Goal: Transaction & Acquisition: Purchase product/service

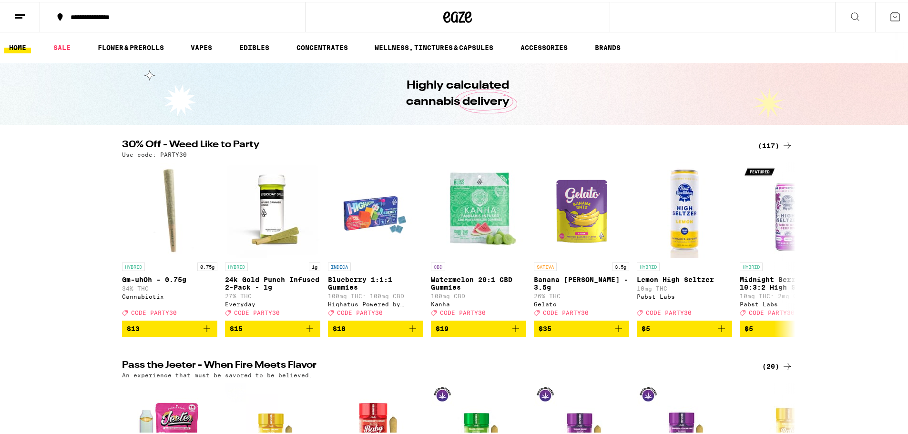
click at [763, 148] on div "(117)" at bounding box center [775, 143] width 35 height 11
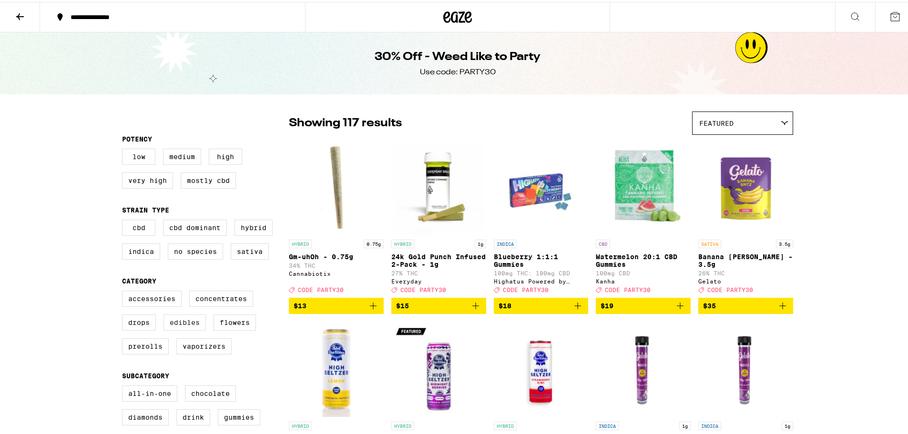
click at [174, 329] on label "Edibles" at bounding box center [185, 321] width 42 height 16
click at [124, 291] on input "Edibles" at bounding box center [124, 290] width 0 height 0
checkbox input "true"
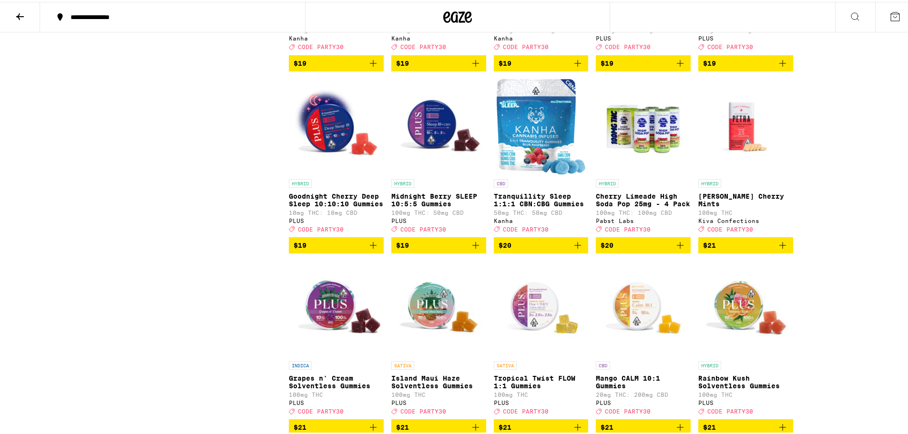
scroll to position [1135, 0]
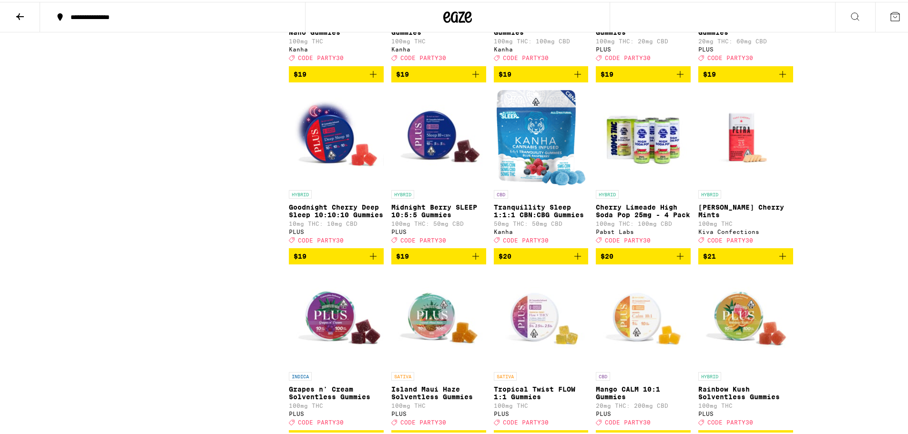
click at [654, 184] on img "Open page for Cherry Limeade High Soda Pop 25mg - 4 Pack from Pabst Labs" at bounding box center [643, 135] width 95 height 95
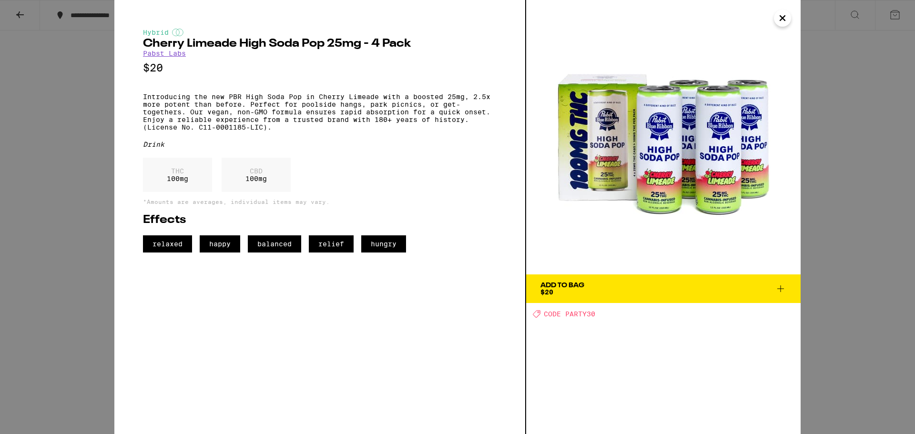
click at [776, 17] on button "Close" at bounding box center [782, 18] width 17 height 17
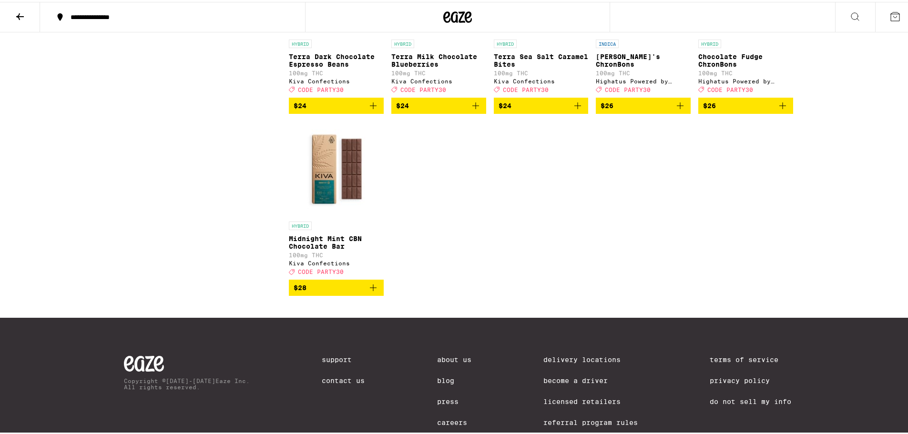
scroll to position [2136, 0]
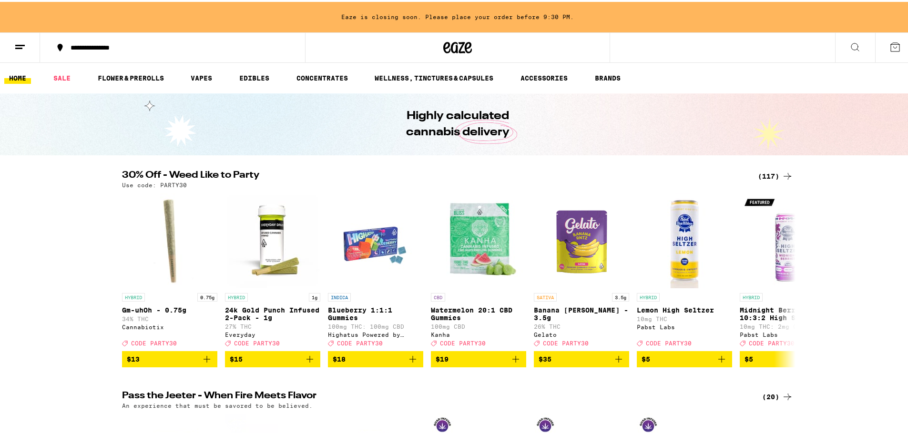
click at [782, 172] on icon at bounding box center [787, 174] width 11 height 11
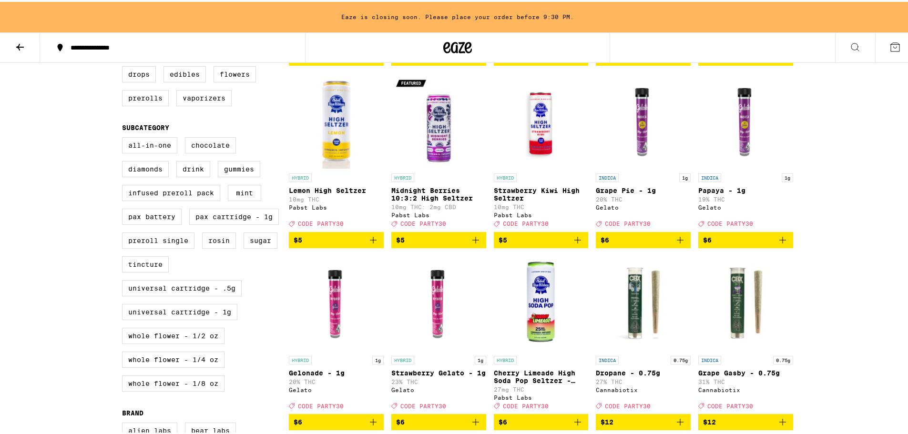
scroll to position [238, 0]
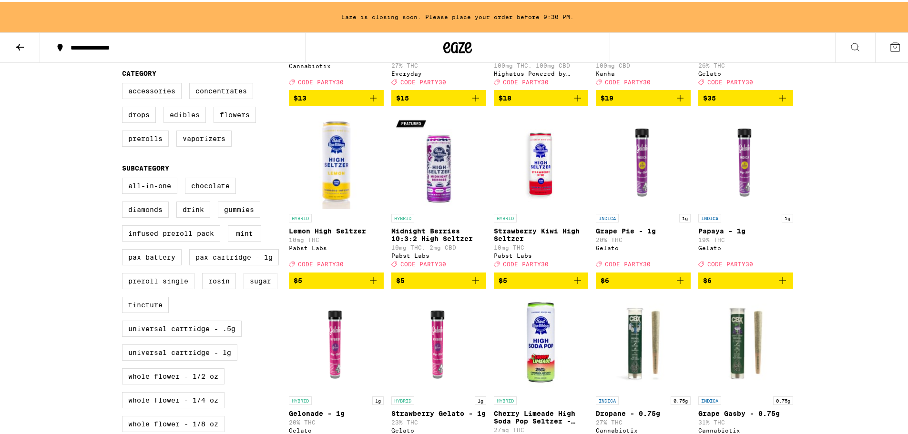
click at [189, 118] on label "Edibles" at bounding box center [185, 113] width 42 height 16
click at [124, 83] on input "Edibles" at bounding box center [124, 82] width 0 height 0
checkbox input "true"
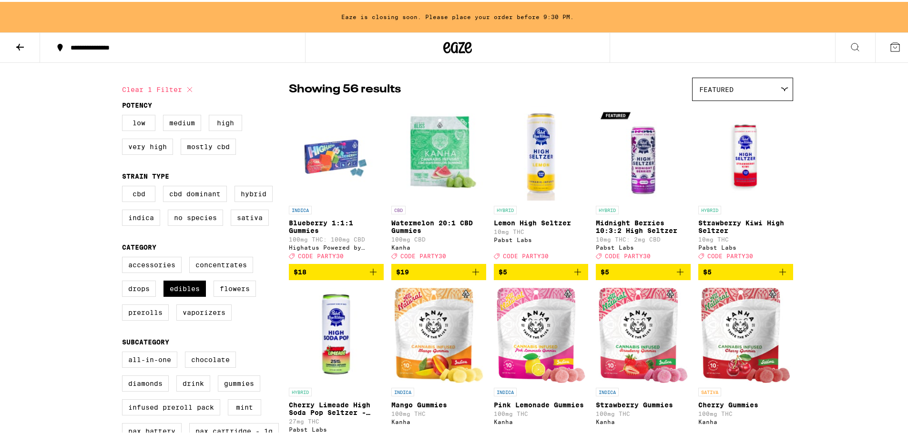
scroll to position [48, 0]
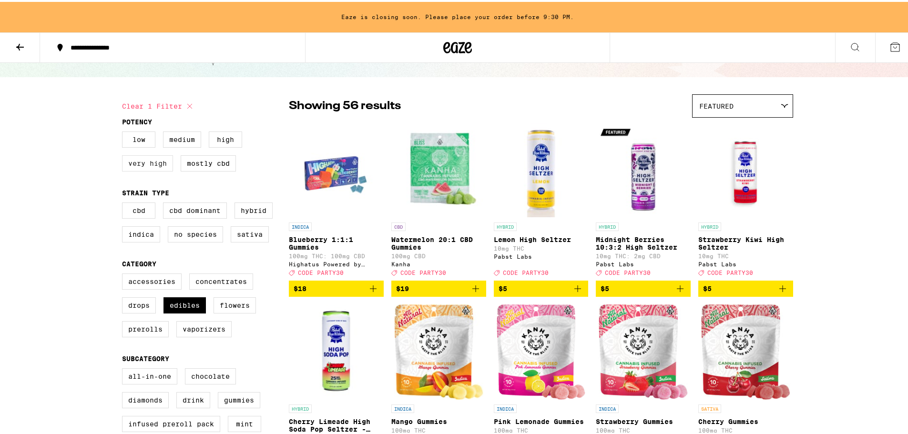
click at [161, 161] on label "Very High" at bounding box center [147, 161] width 51 height 16
click at [124, 132] on input "Very High" at bounding box center [124, 131] width 0 height 0
checkbox input "true"
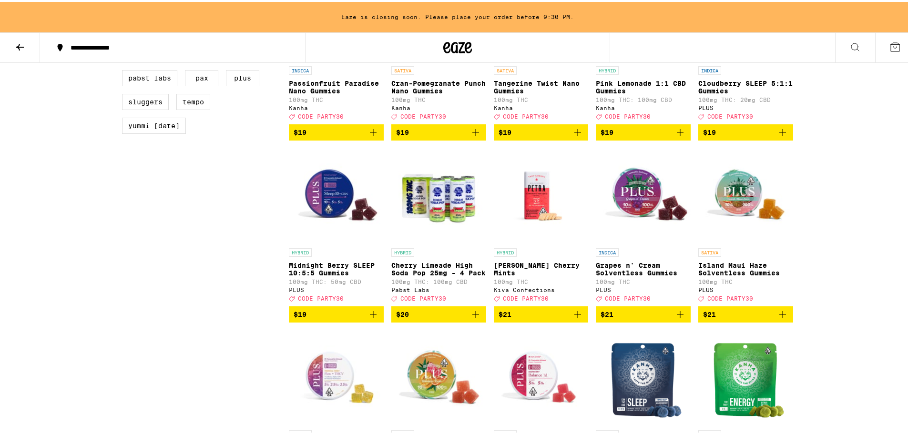
scroll to position [715, 0]
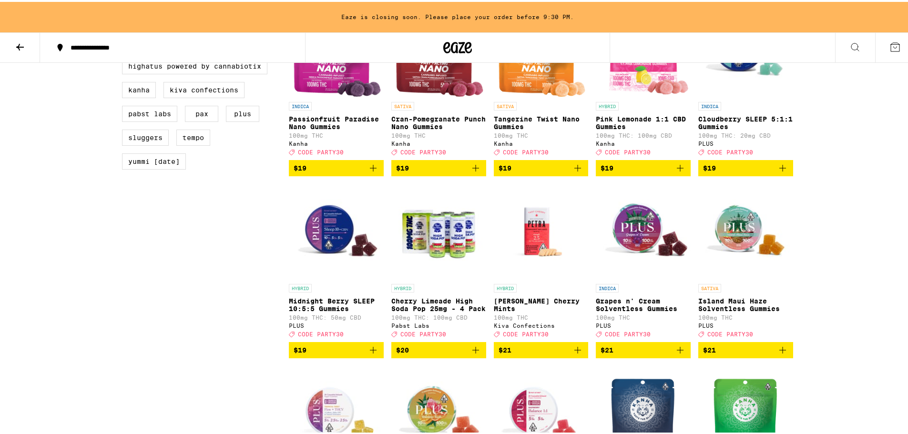
click at [463, 354] on span "$20" at bounding box center [438, 348] width 85 height 11
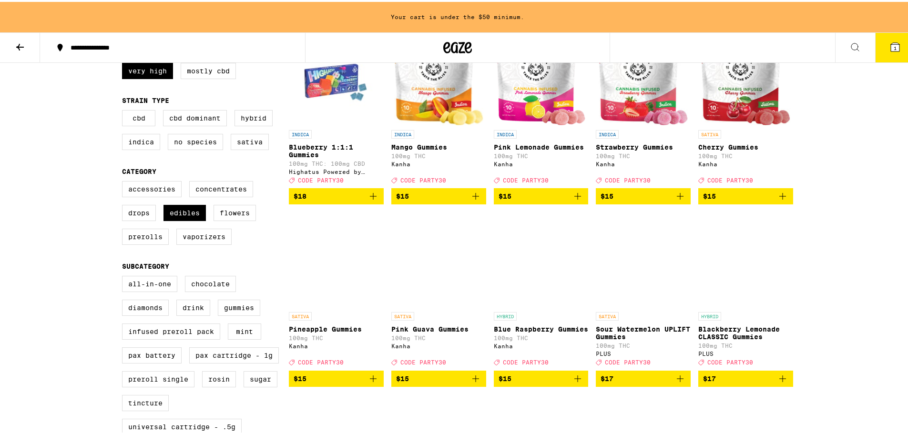
scroll to position [143, 0]
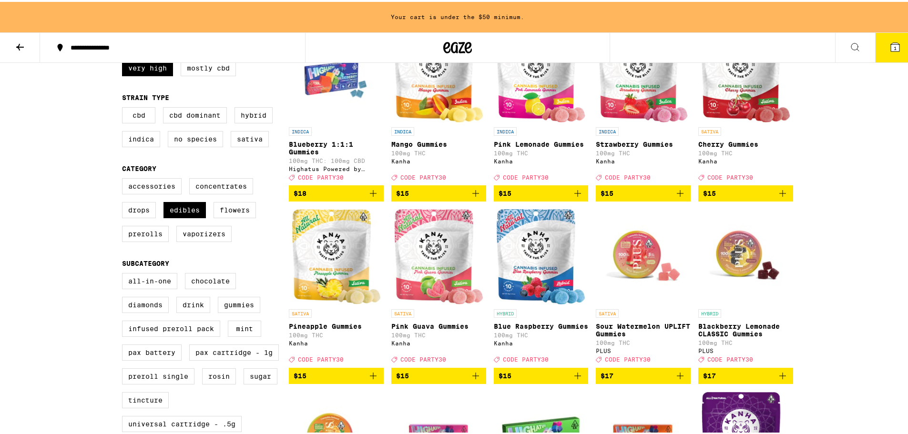
click at [368, 380] on icon "Add to bag" at bounding box center [373, 373] width 11 height 11
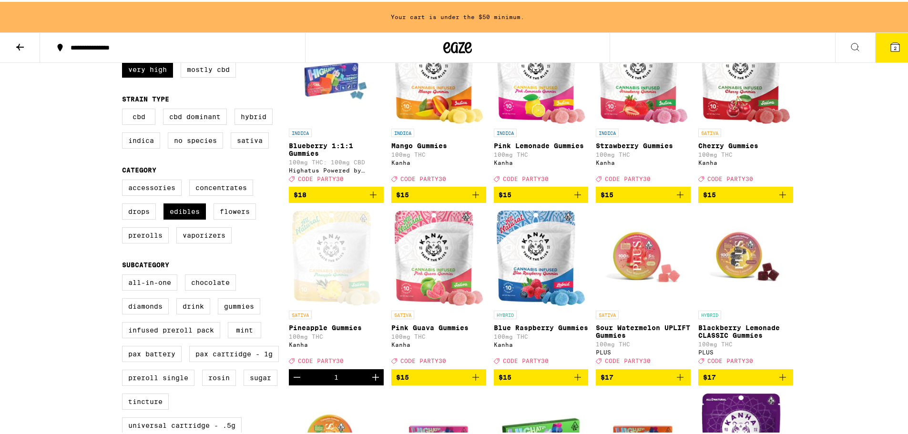
scroll to position [334, 0]
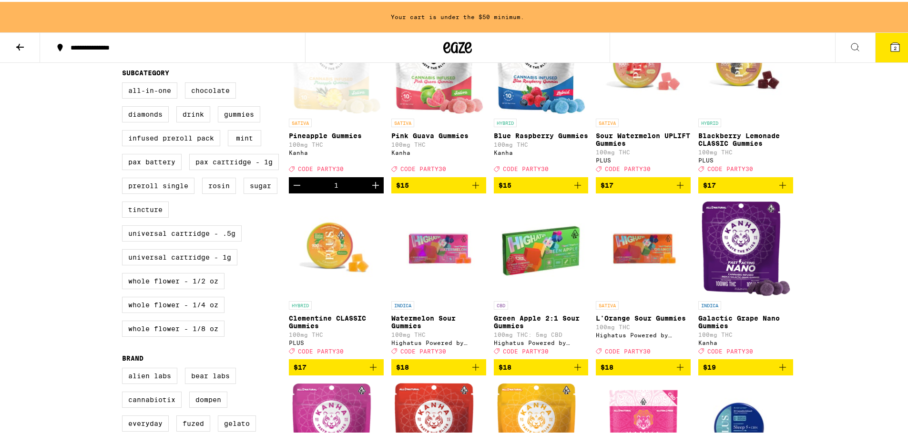
click at [763, 268] on img "Open page for Galactic Grape Nano Gummies from Kanha" at bounding box center [745, 246] width 89 height 95
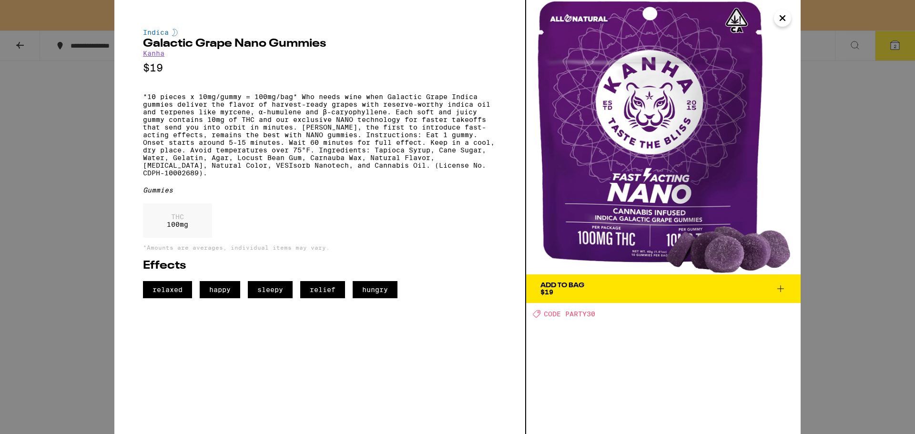
click at [782, 20] on icon "Close" at bounding box center [782, 18] width 11 height 14
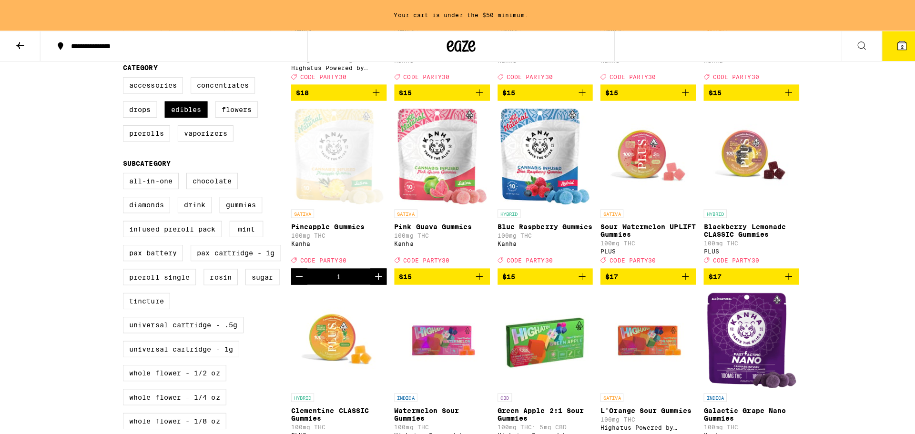
scroll to position [191, 0]
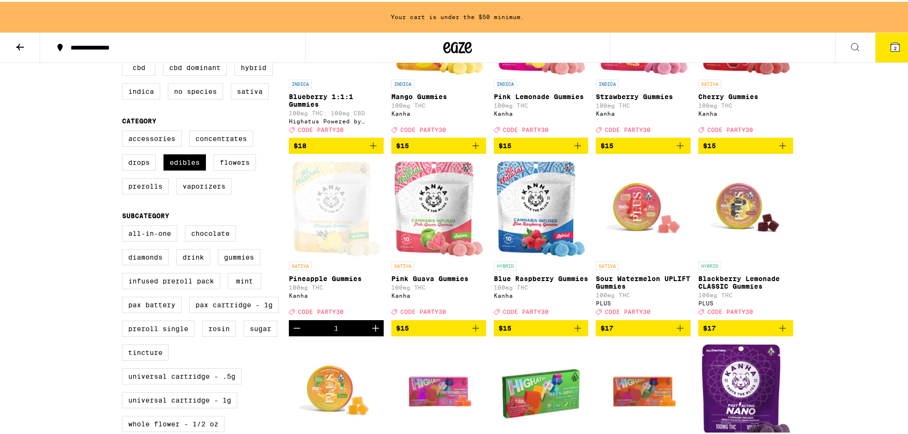
click at [347, 136] on link "INDICA Blueberry 1:1:1 Gummies 100mg THC: 100mg CBD Highatus Powered by Cannabi…" at bounding box center [336, 57] width 95 height 158
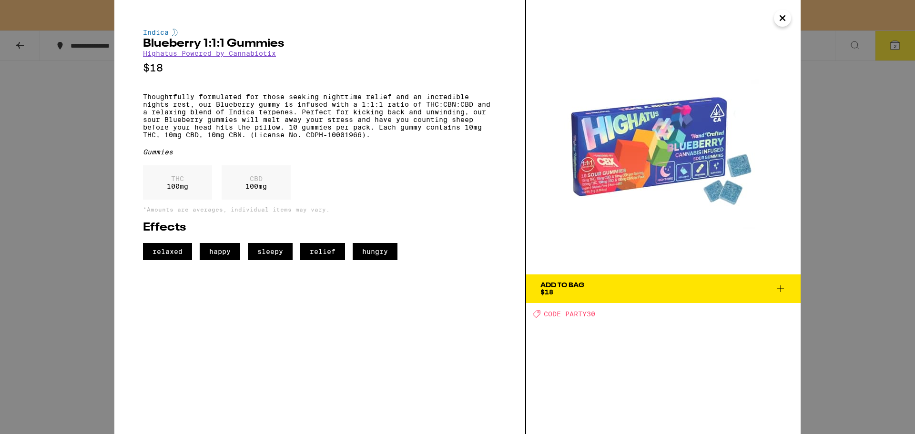
click at [777, 18] on icon "Close" at bounding box center [782, 18] width 11 height 14
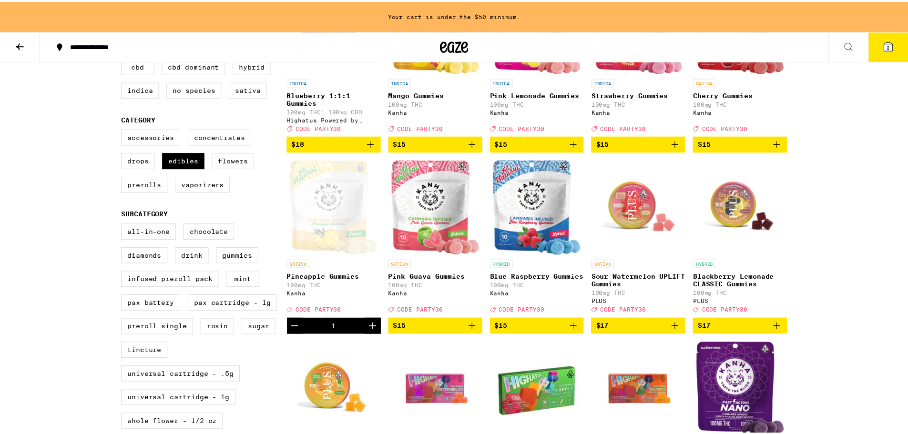
scroll to position [169, 0]
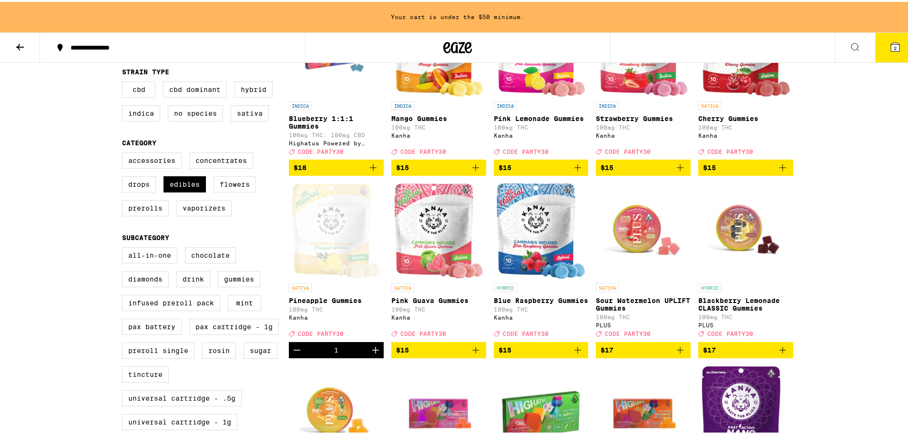
click at [317, 231] on div "Open page for Pineapple Gummies from Kanha" at bounding box center [336, 229] width 89 height 95
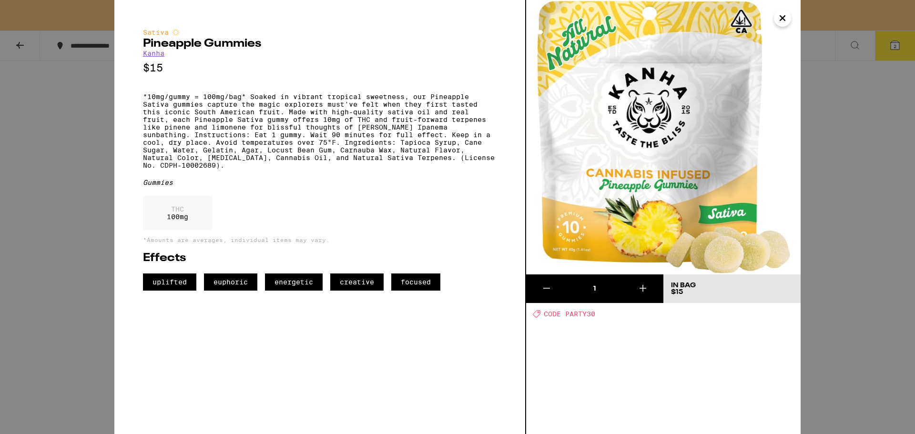
click at [782, 16] on icon "Close" at bounding box center [782, 18] width 11 height 14
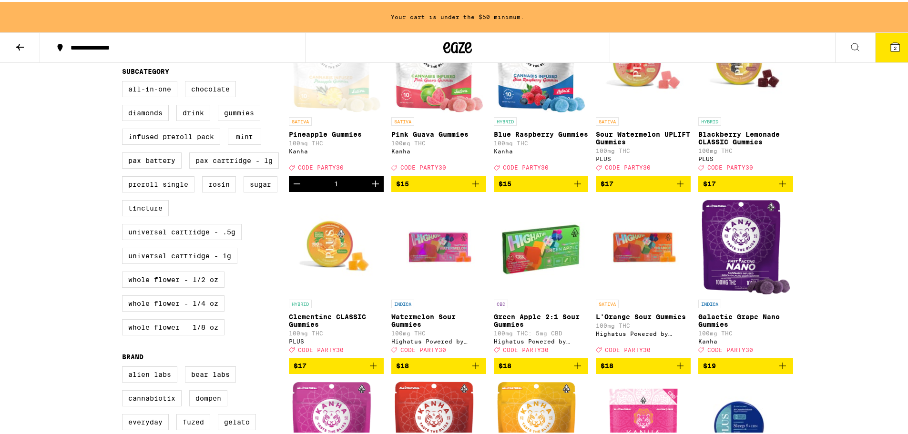
scroll to position [286, 0]
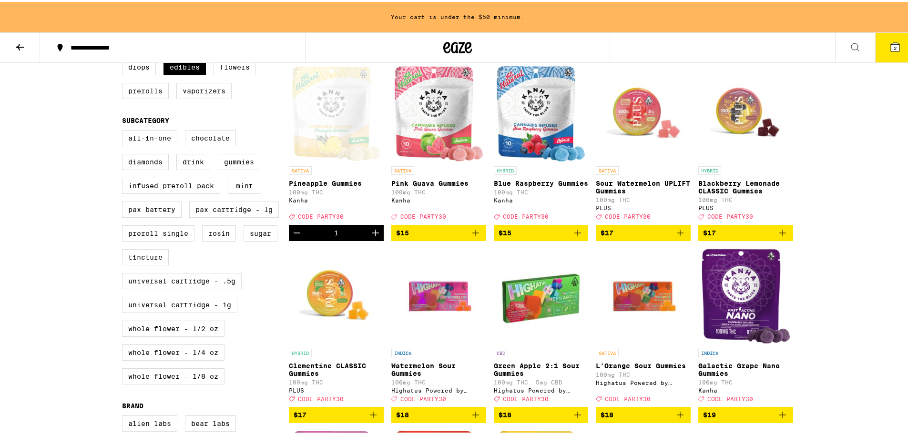
click at [878, 58] on button "2" at bounding box center [895, 46] width 40 height 30
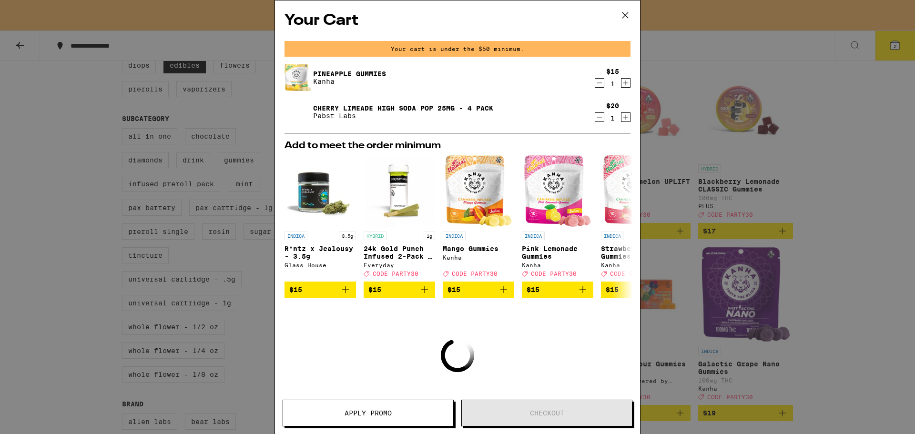
click at [626, 13] on icon at bounding box center [625, 15] width 14 height 14
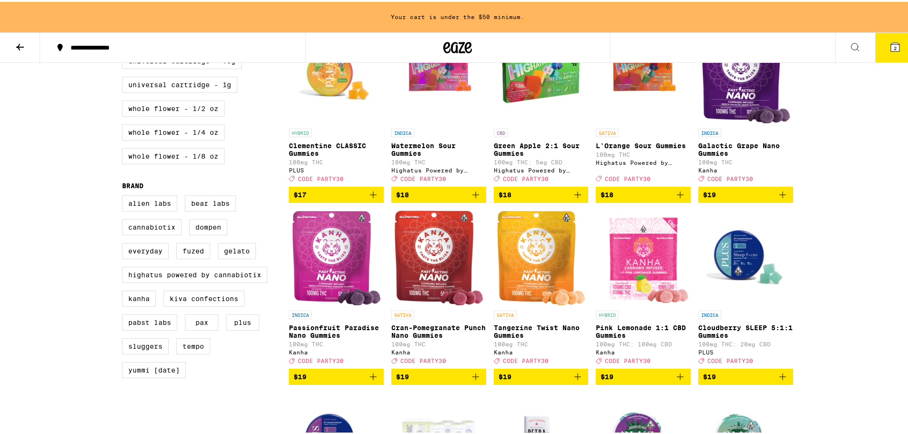
scroll to position [381, 0]
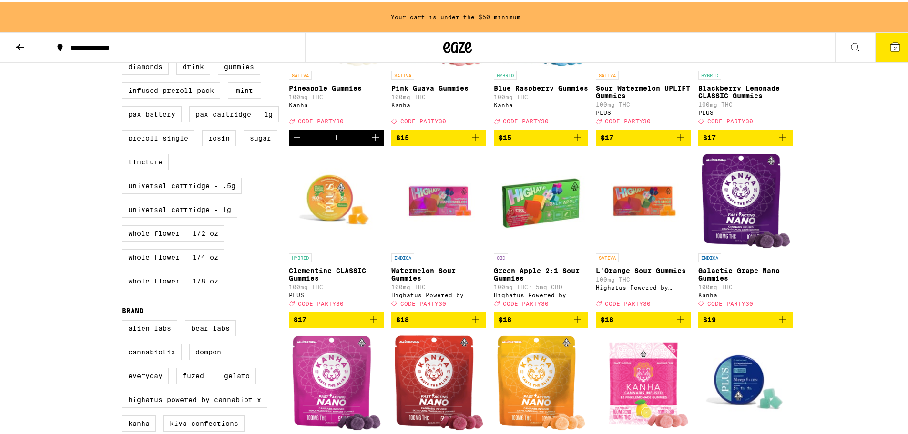
drag, startPoint x: 766, startPoint y: 338, endPoint x: 793, endPoint y: 340, distance: 27.2
click at [766, 324] on span "$19" at bounding box center [745, 317] width 85 height 11
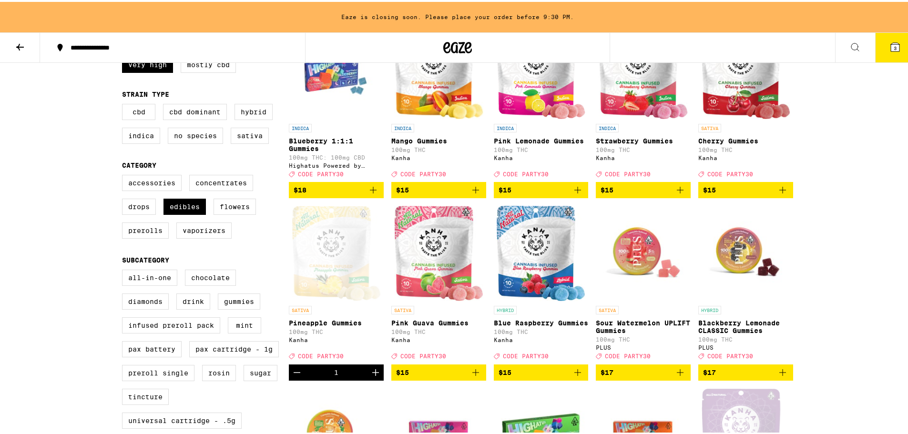
scroll to position [143, 0]
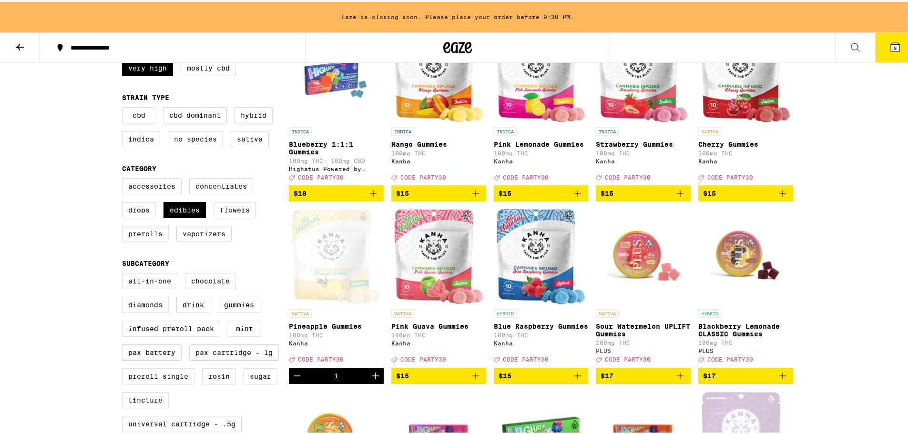
click at [891, 43] on icon at bounding box center [895, 45] width 9 height 9
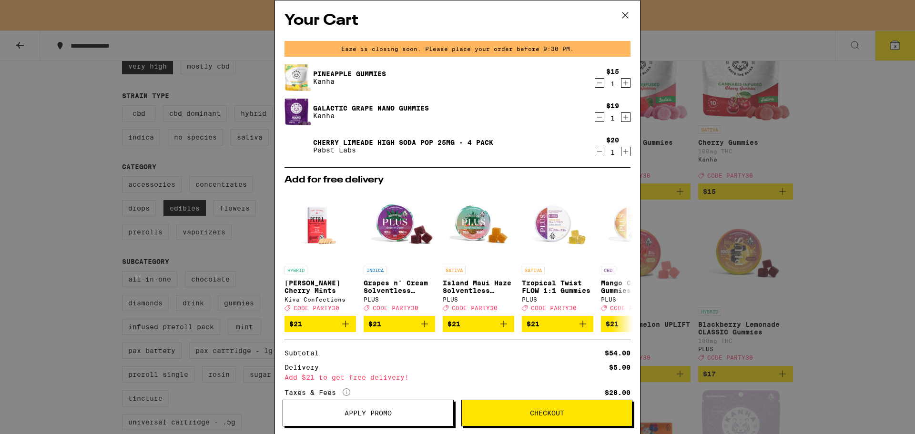
click at [876, 245] on div "Your Cart Eaze is closing soon. Please place your order before 9:30 PM. Pineapp…" at bounding box center [457, 217] width 915 height 434
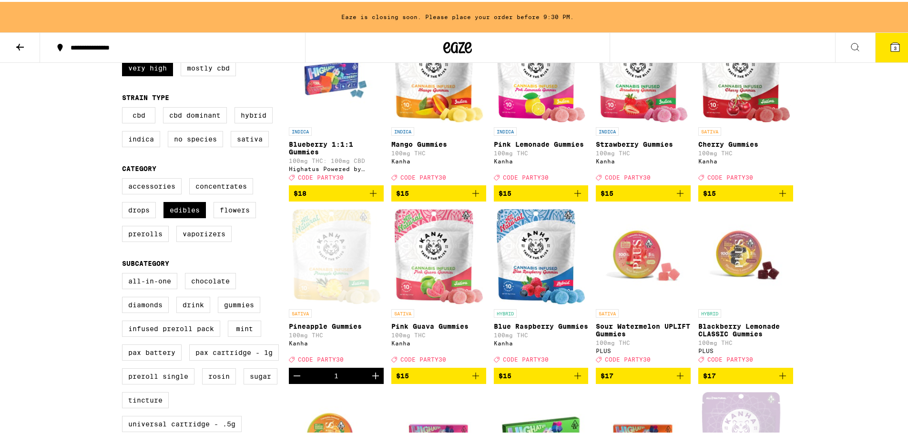
click at [877, 43] on button "3" at bounding box center [895, 46] width 40 height 30
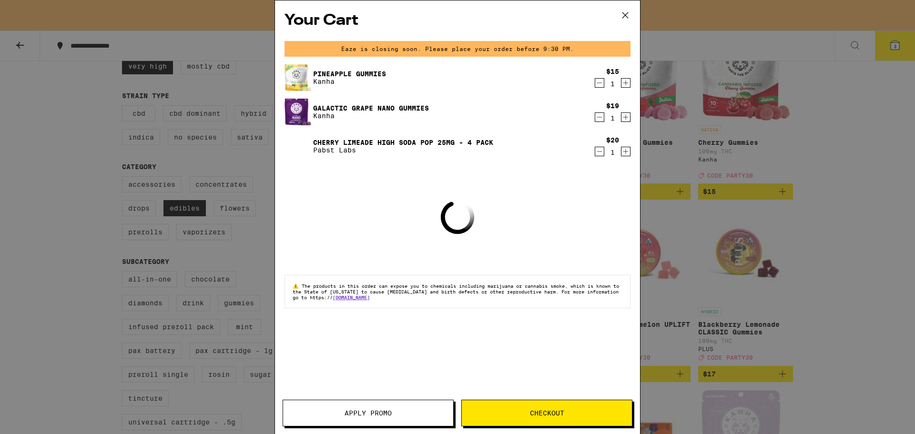
click at [394, 404] on button "Apply Promo" at bounding box center [368, 413] width 171 height 27
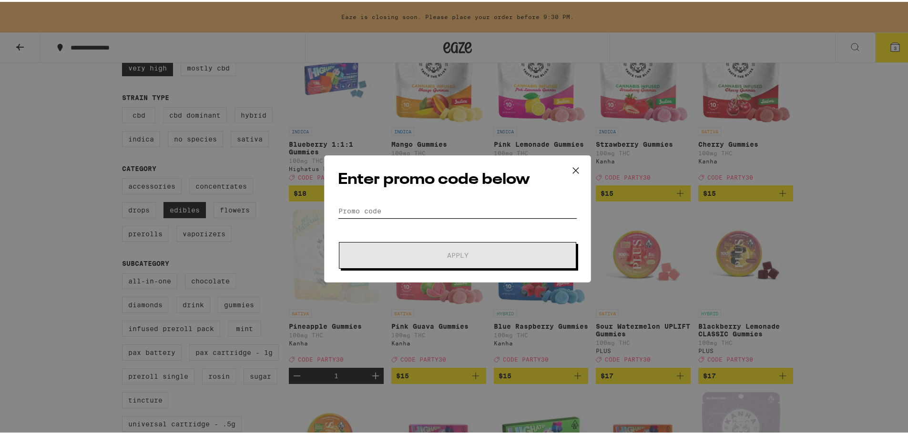
click at [410, 206] on input "Promo Code" at bounding box center [457, 209] width 239 height 14
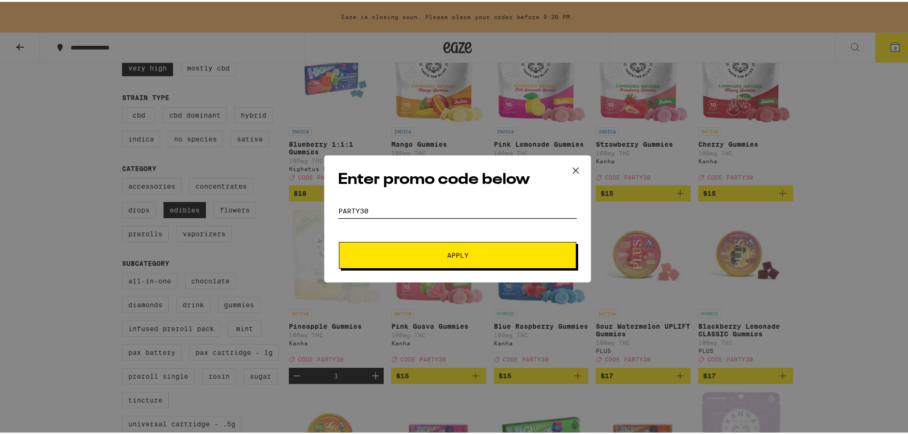
type input "PARTY30"
click at [405, 274] on div "Enter promo code below Promo Code PARTY30 Apply" at bounding box center [457, 216] width 267 height 127
click at [408, 259] on button "Apply" at bounding box center [457, 253] width 237 height 27
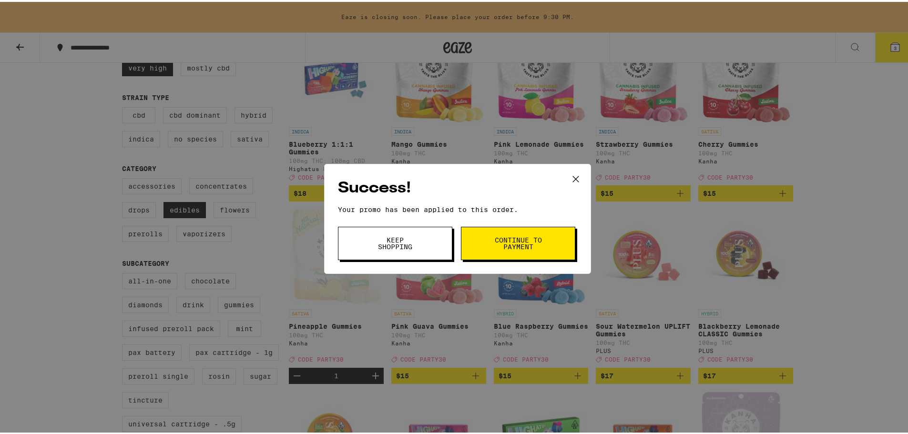
click at [494, 237] on span "Continue to payment" at bounding box center [518, 241] width 49 height 13
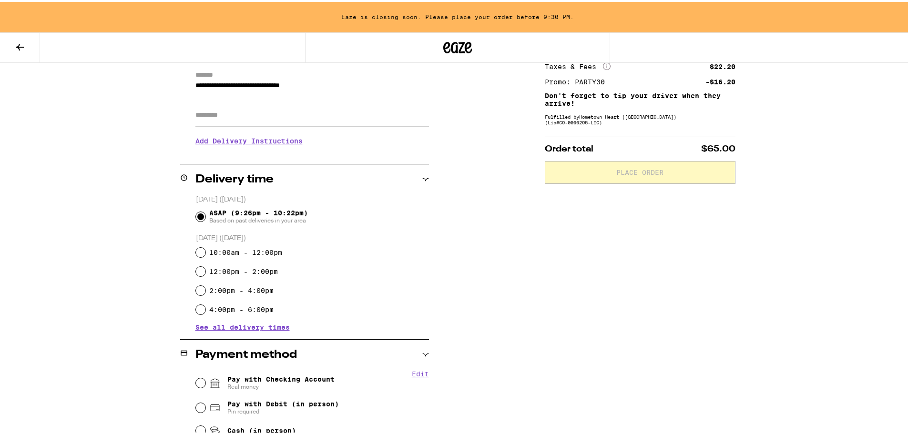
scroll to position [191, 0]
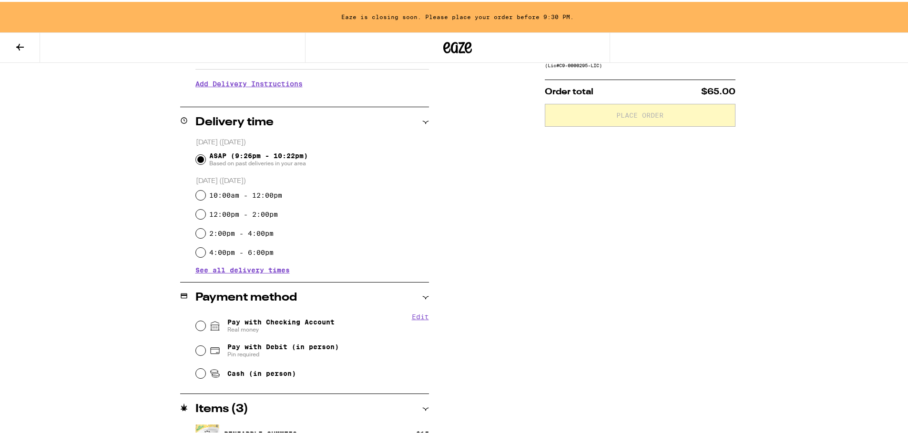
click at [268, 319] on span "Pay with Checking Account Real money" at bounding box center [280, 324] width 107 height 15
click at [205, 319] on input "Pay with Checking Account Real money" at bounding box center [201, 324] width 10 height 10
radio input "true"
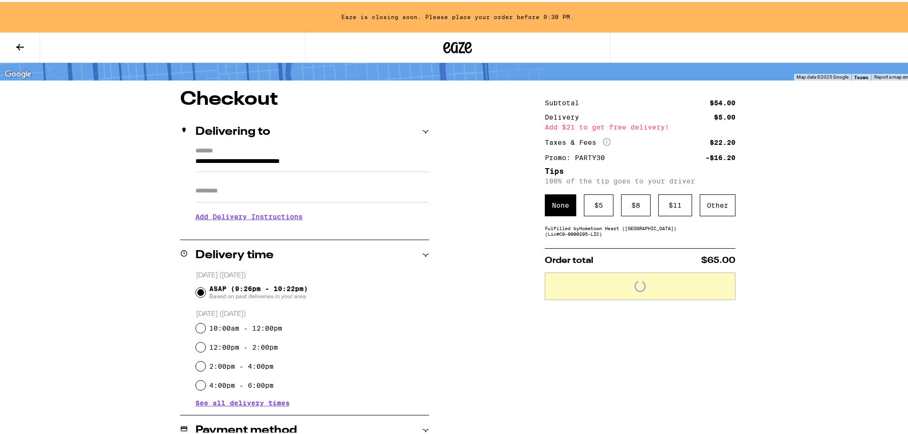
scroll to position [27, 0]
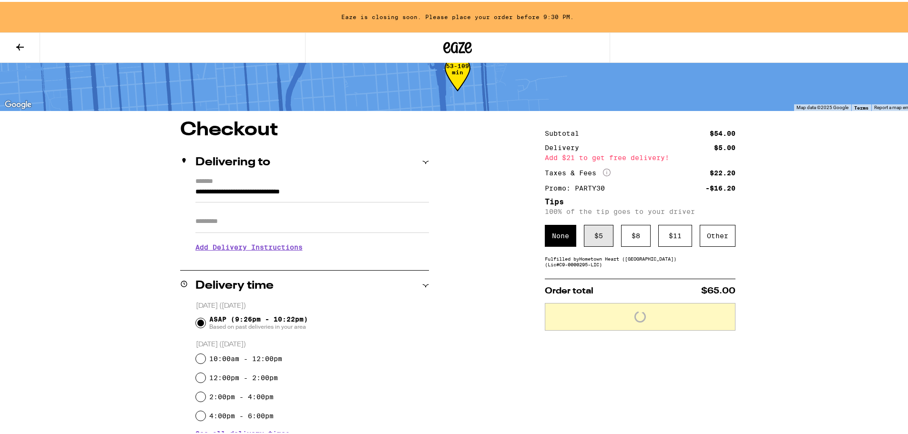
click at [592, 243] on div "$ 5" at bounding box center [599, 234] width 30 height 22
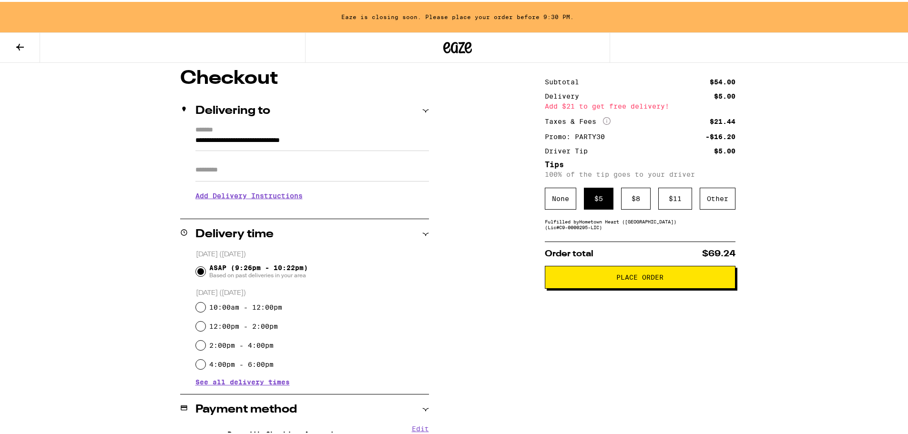
scroll to position [75, 0]
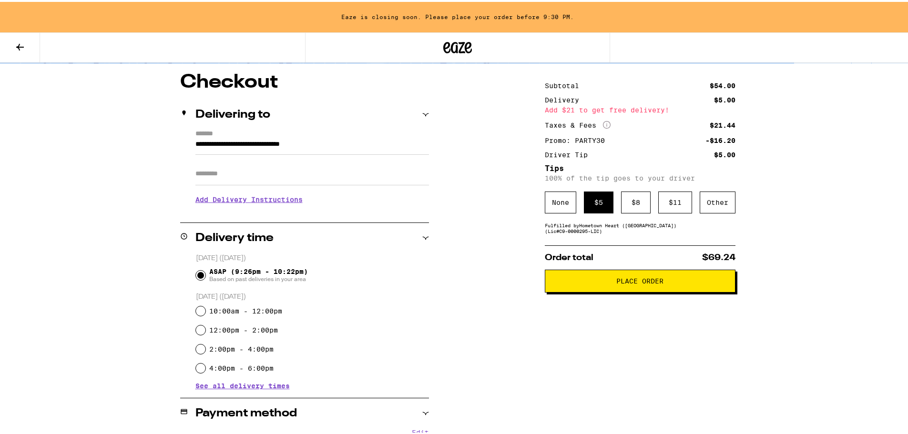
click at [269, 196] on h3 "Add Delivery Instructions" at bounding box center [312, 198] width 234 height 22
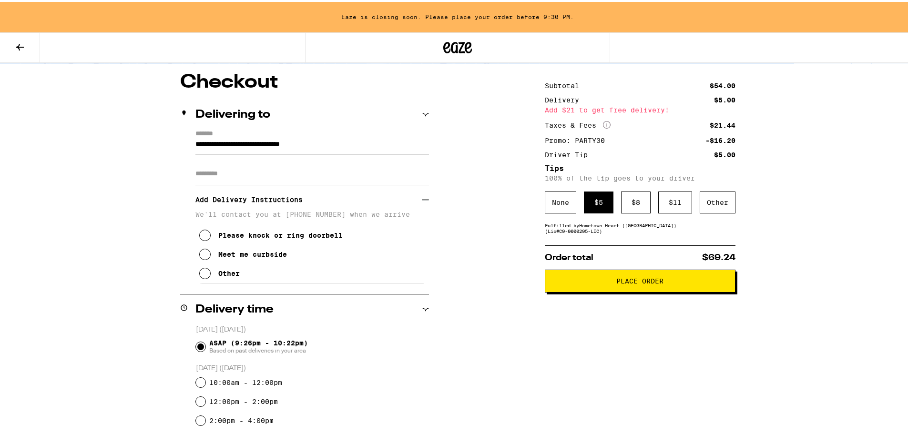
click at [279, 256] on div "Meet me curbside" at bounding box center [252, 253] width 69 height 8
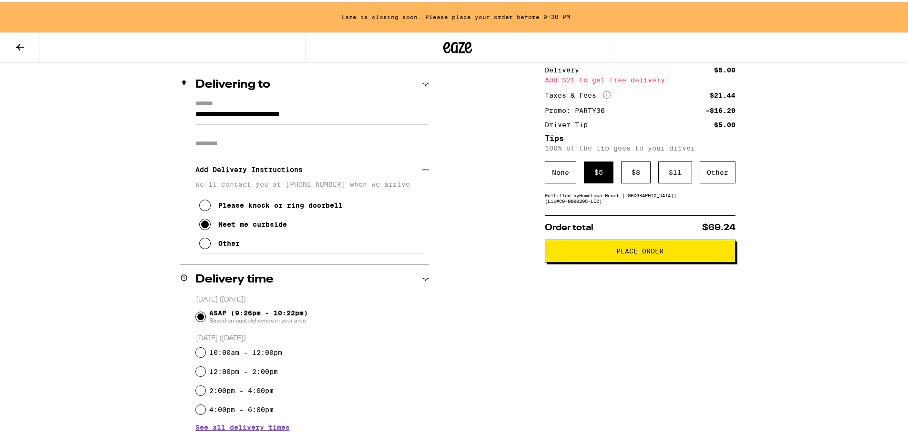
scroll to position [51, 0]
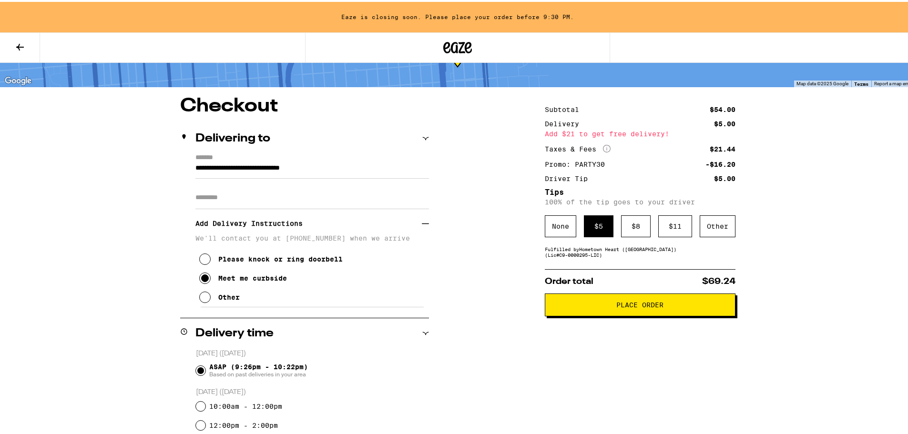
click at [660, 307] on span "Place Order" at bounding box center [640, 303] width 174 height 7
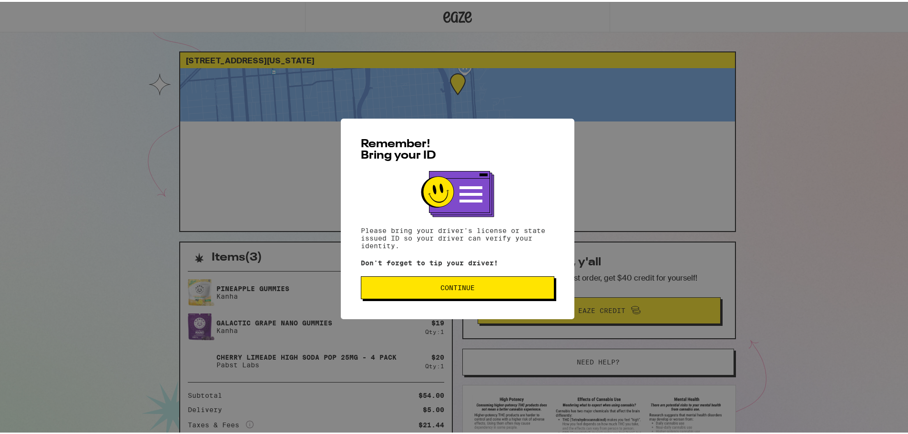
click at [518, 279] on button "Continue" at bounding box center [458, 286] width 194 height 23
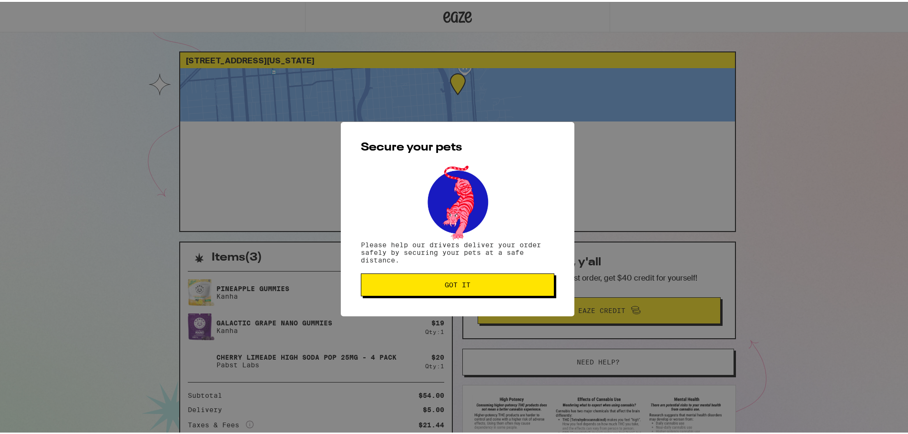
click at [460, 286] on span "Got it" at bounding box center [458, 283] width 26 height 7
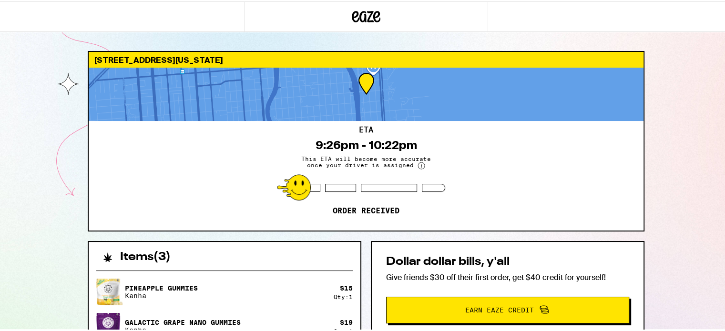
drag, startPoint x: 619, startPoint y: 85, endPoint x: 489, endPoint y: 34, distance: 139.3
click at [618, 85] on div at bounding box center [366, 92] width 555 height 53
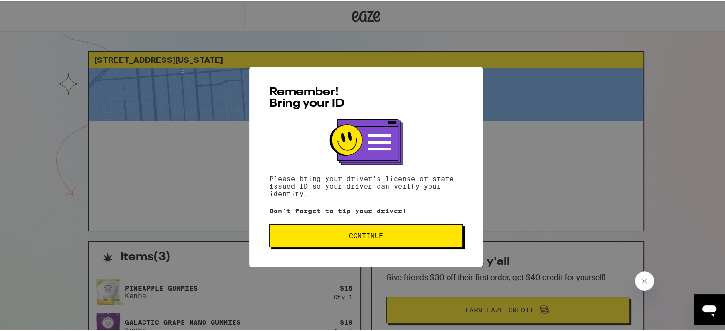
click at [281, 224] on div "Remember! Bring your ID Please bring your driver's license or state issued ID s…" at bounding box center [366, 165] width 234 height 201
click at [285, 235] on span "Continue" at bounding box center [365, 234] width 177 height 7
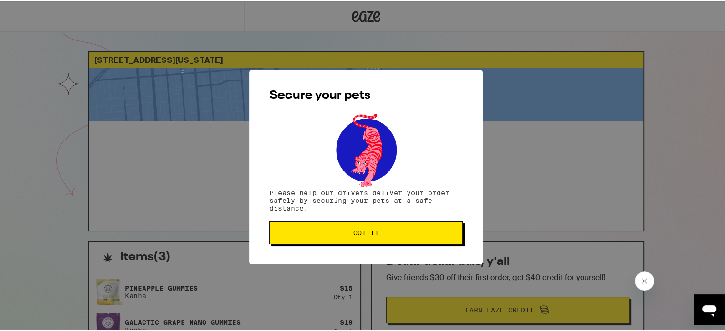
click at [278, 236] on button "Got it" at bounding box center [366, 231] width 194 height 23
